Goal: Task Accomplishment & Management: Use online tool/utility

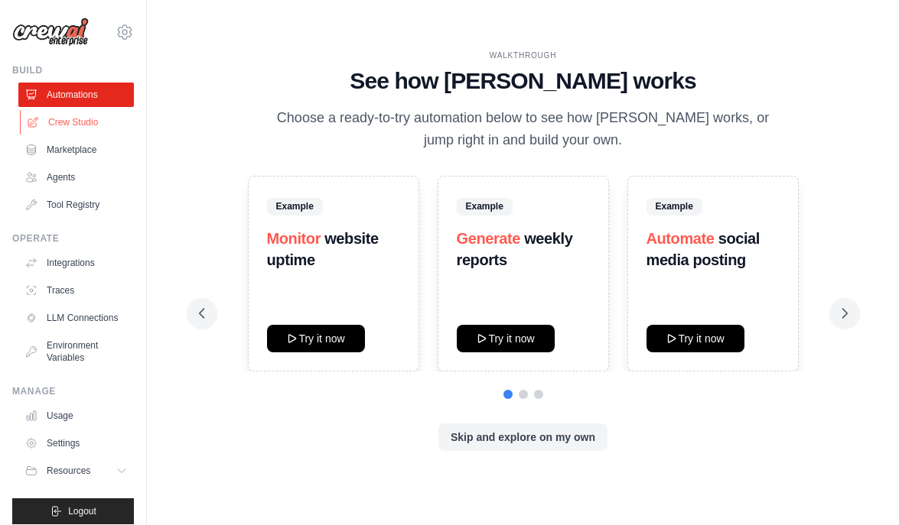
click at [68, 121] on link "Crew Studio" at bounding box center [77, 122] width 115 height 24
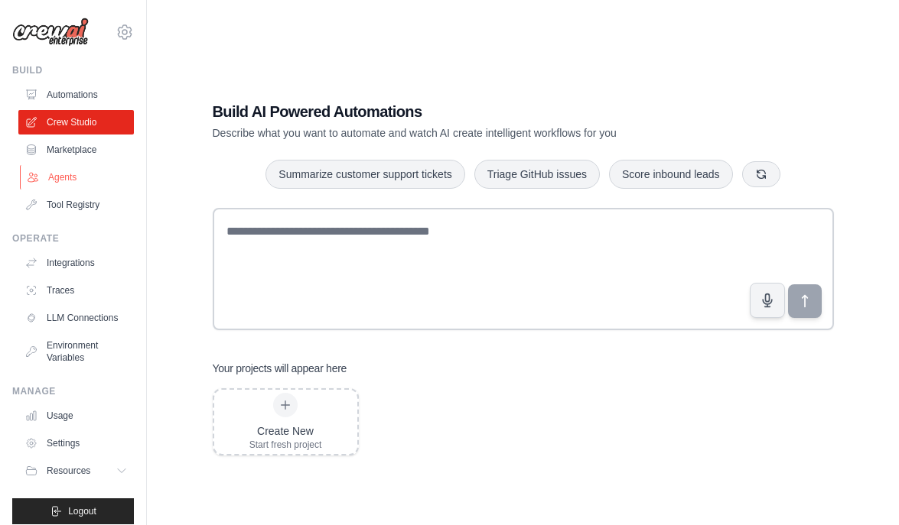
click at [92, 174] on link "Agents" at bounding box center [77, 177] width 115 height 24
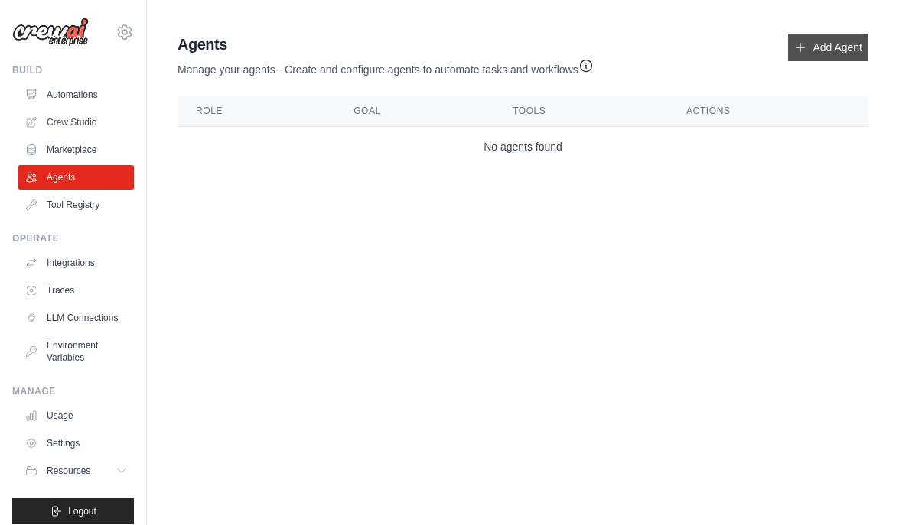
click at [829, 54] on link "Add Agent" at bounding box center [828, 48] width 80 height 28
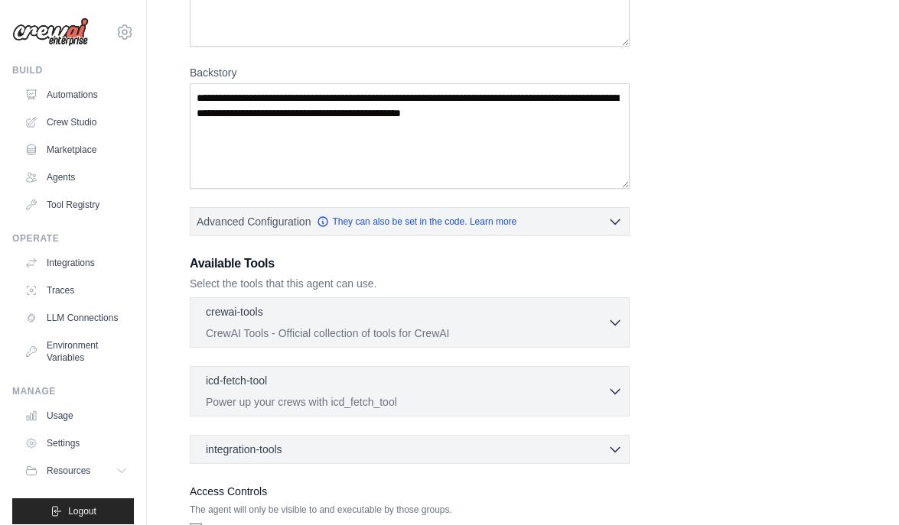
scroll to position [295, 0]
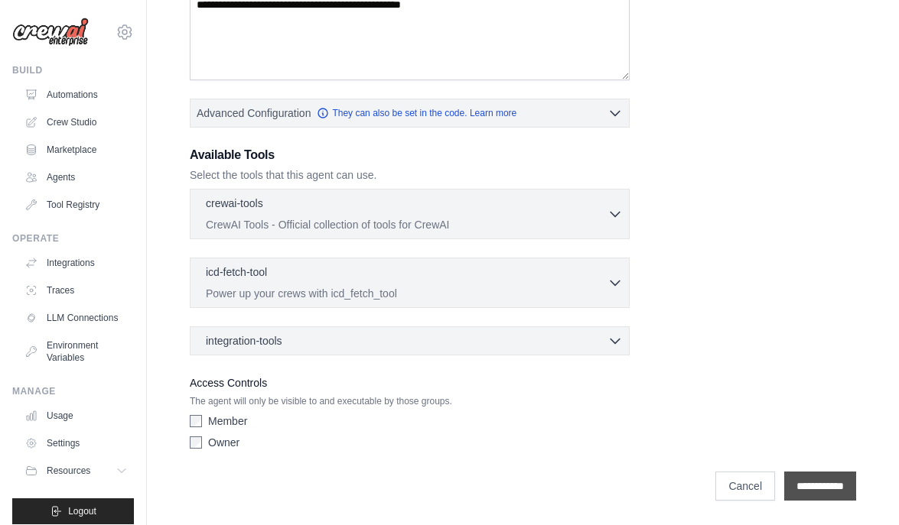
click at [784, 481] on input "**********" at bounding box center [820, 486] width 72 height 29
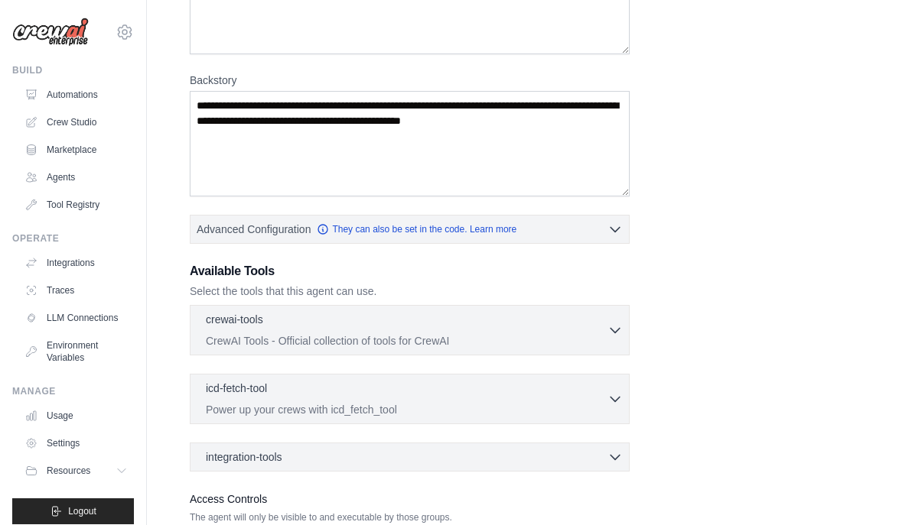
scroll to position [0, 0]
